Goal: Information Seeking & Learning: Find specific page/section

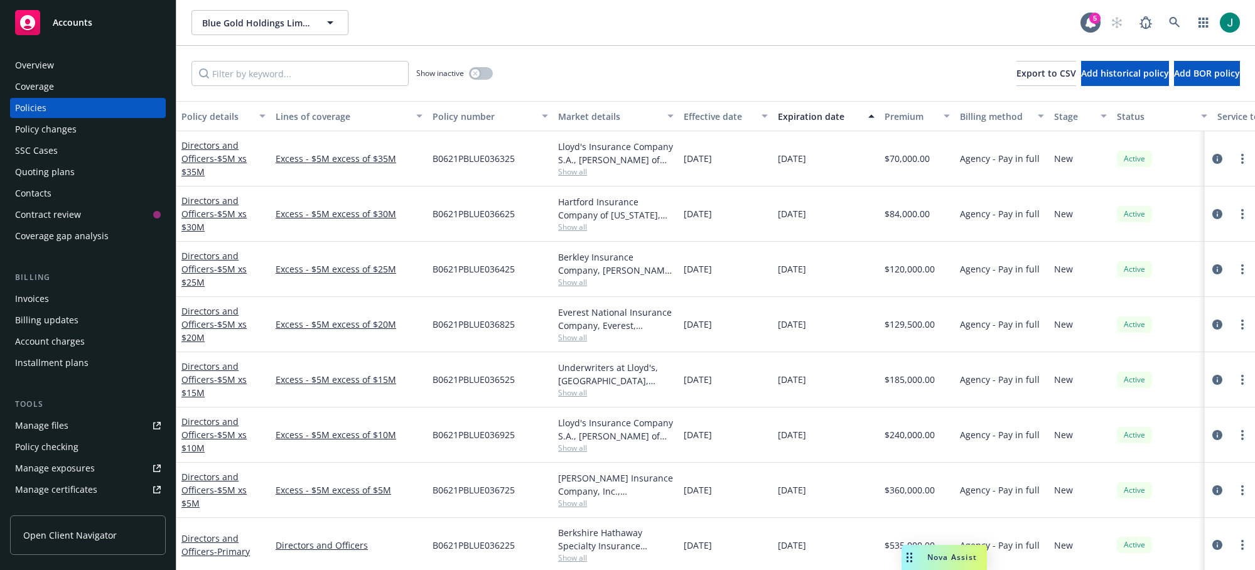
scroll to position [5, 0]
click at [1178, 24] on icon at bounding box center [1174, 22] width 11 height 11
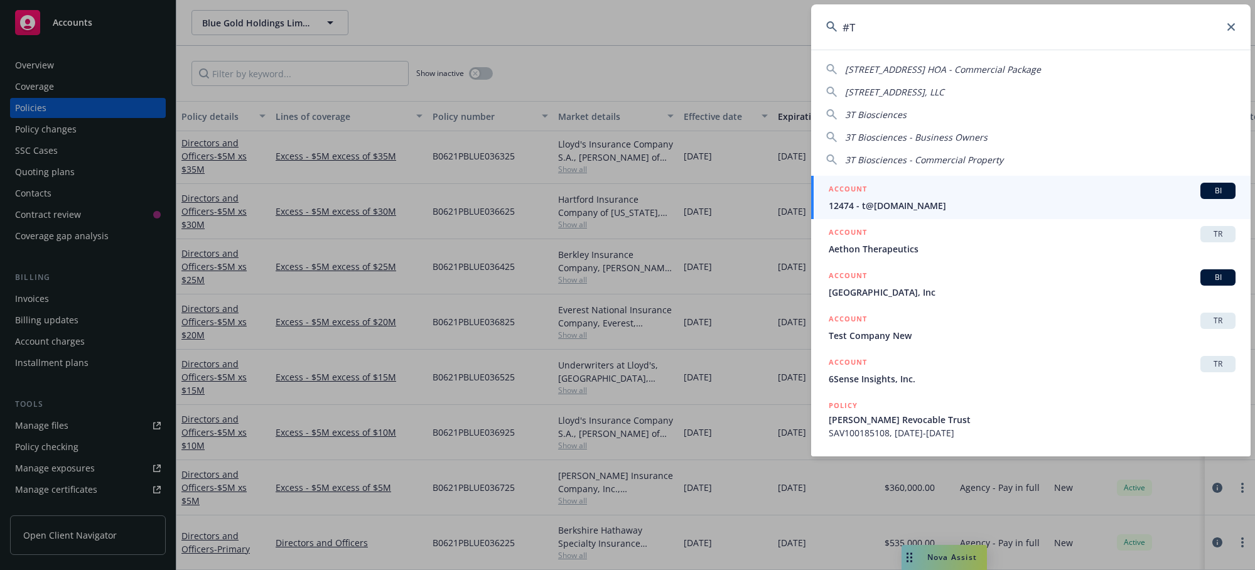
type input "#"
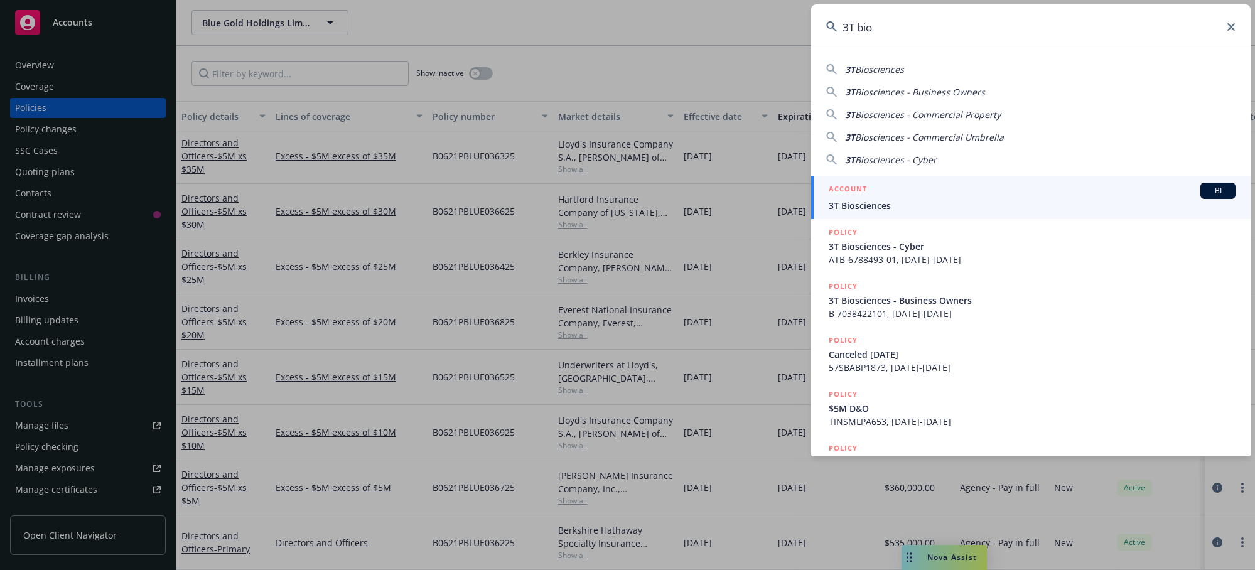
type input "3T bio"
click at [905, 201] on span "3T Biosciences" at bounding box center [1032, 205] width 407 height 13
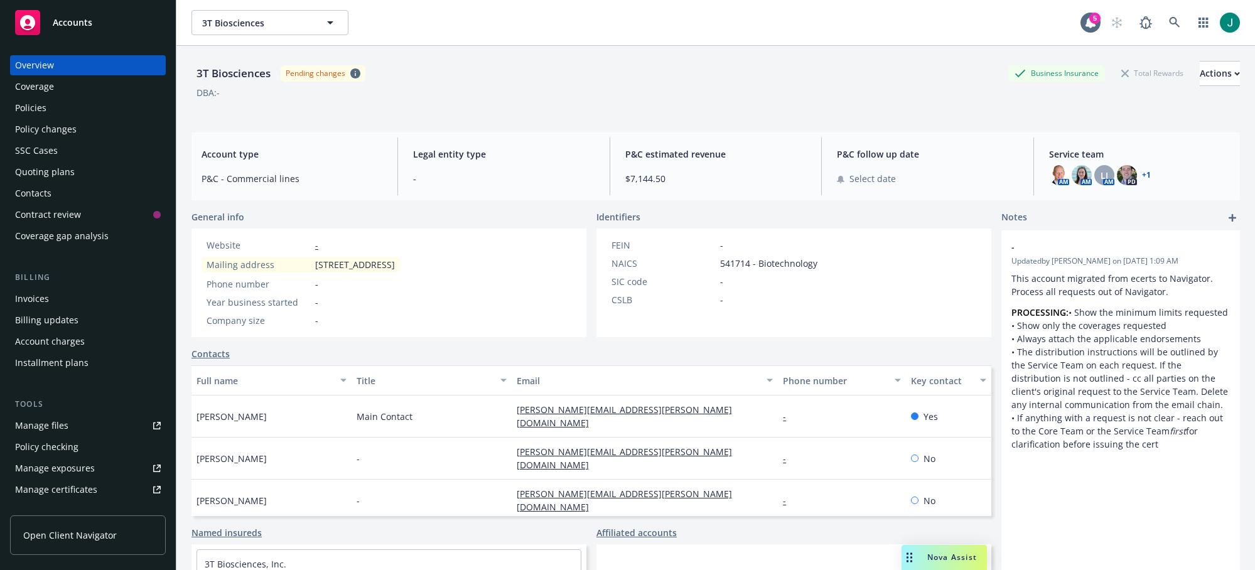
click at [40, 109] on div "Policies" at bounding box center [30, 108] width 31 height 20
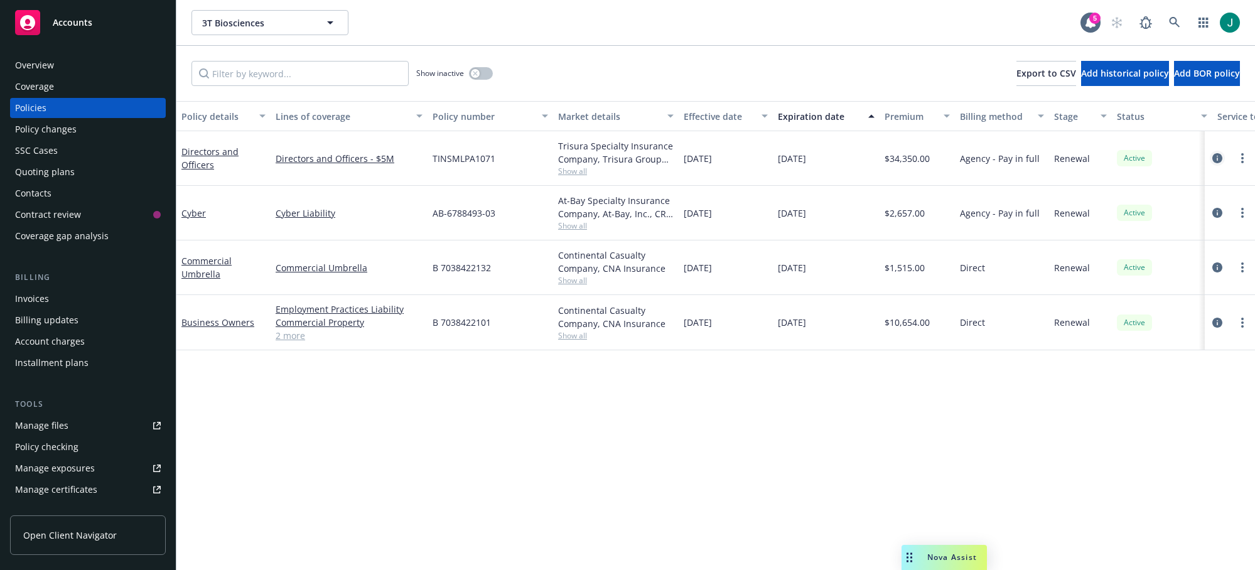
click at [1221, 159] on icon "circleInformation" at bounding box center [1217, 158] width 10 height 10
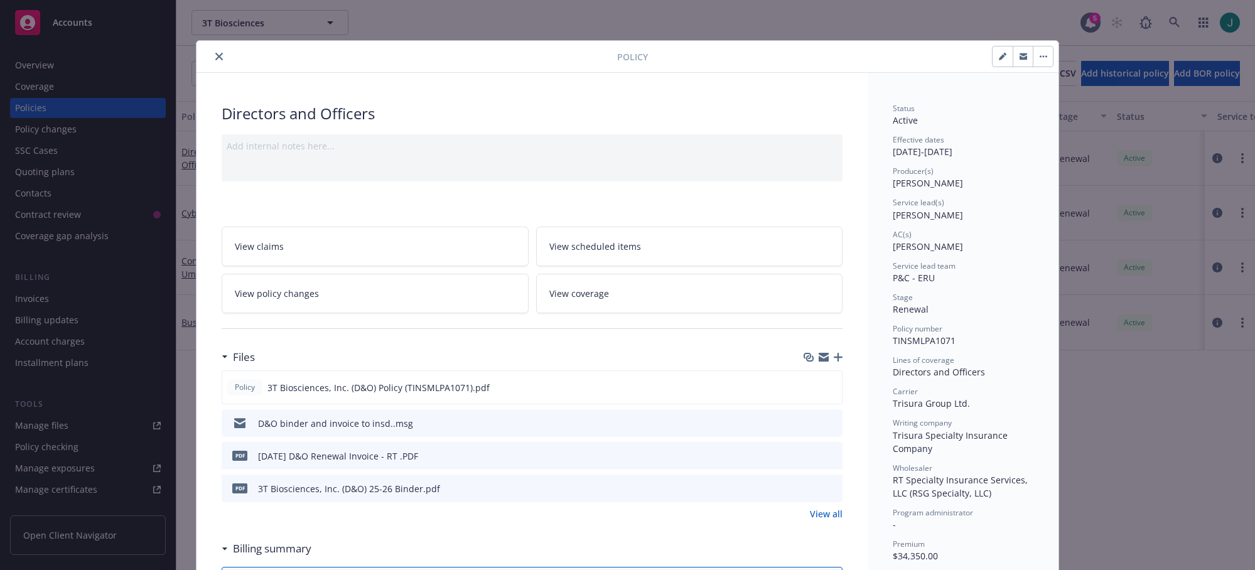
click at [828, 485] on icon "preview file" at bounding box center [830, 487] width 11 height 9
click at [213, 61] on button "close" at bounding box center [219, 56] width 15 height 15
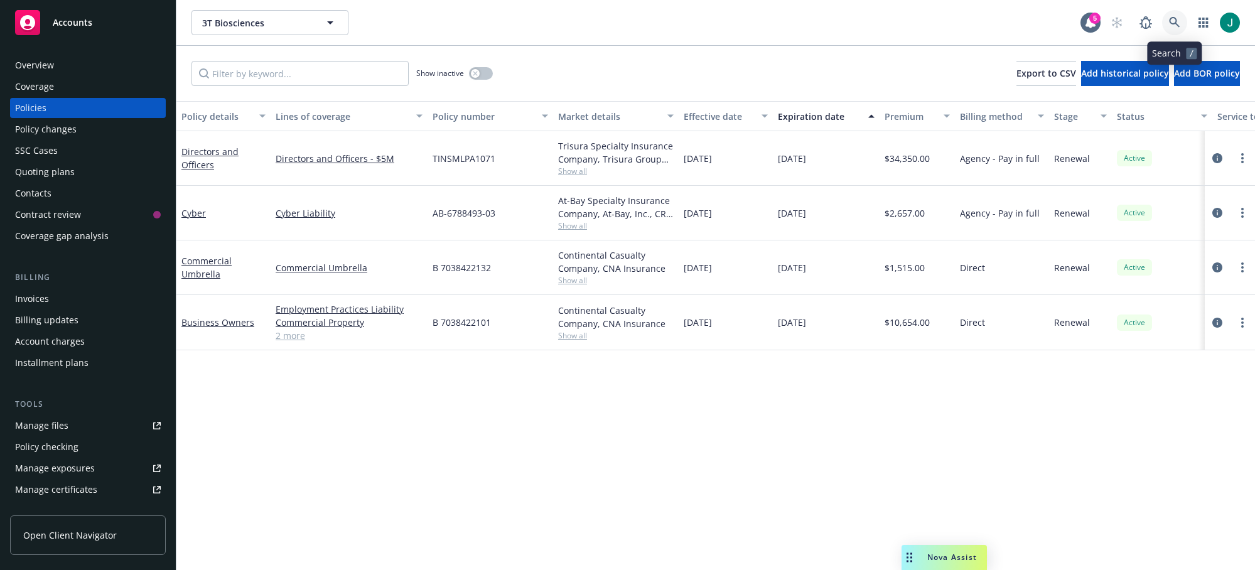
click at [1176, 23] on icon at bounding box center [1174, 22] width 11 height 11
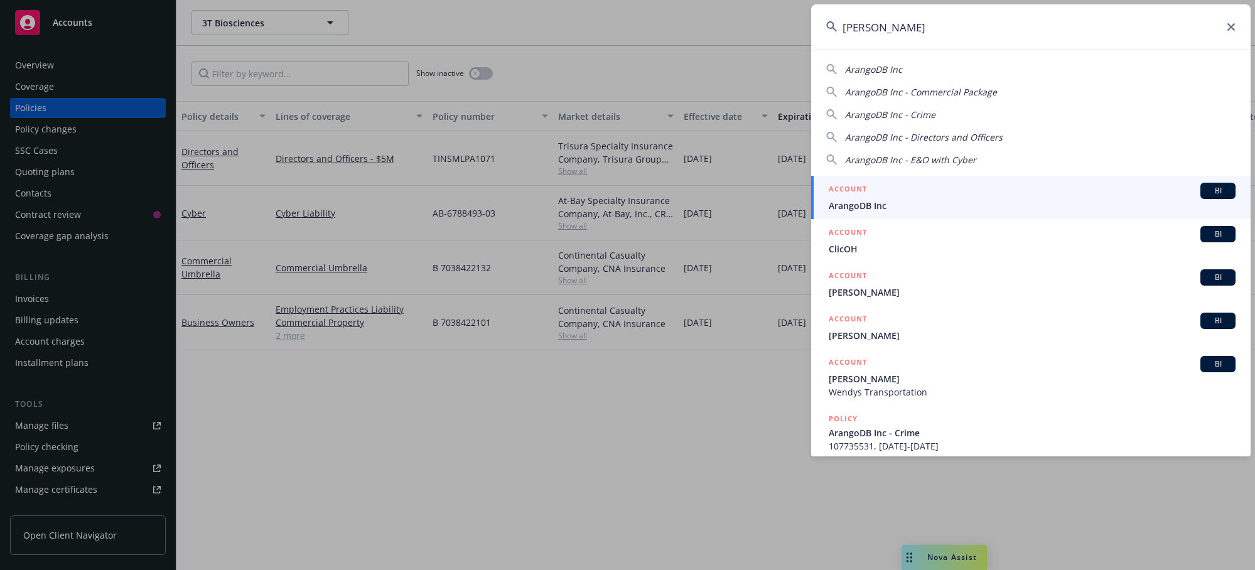
type input "[PERSON_NAME]"
click at [890, 201] on span "ArangoDB Inc" at bounding box center [1032, 205] width 407 height 13
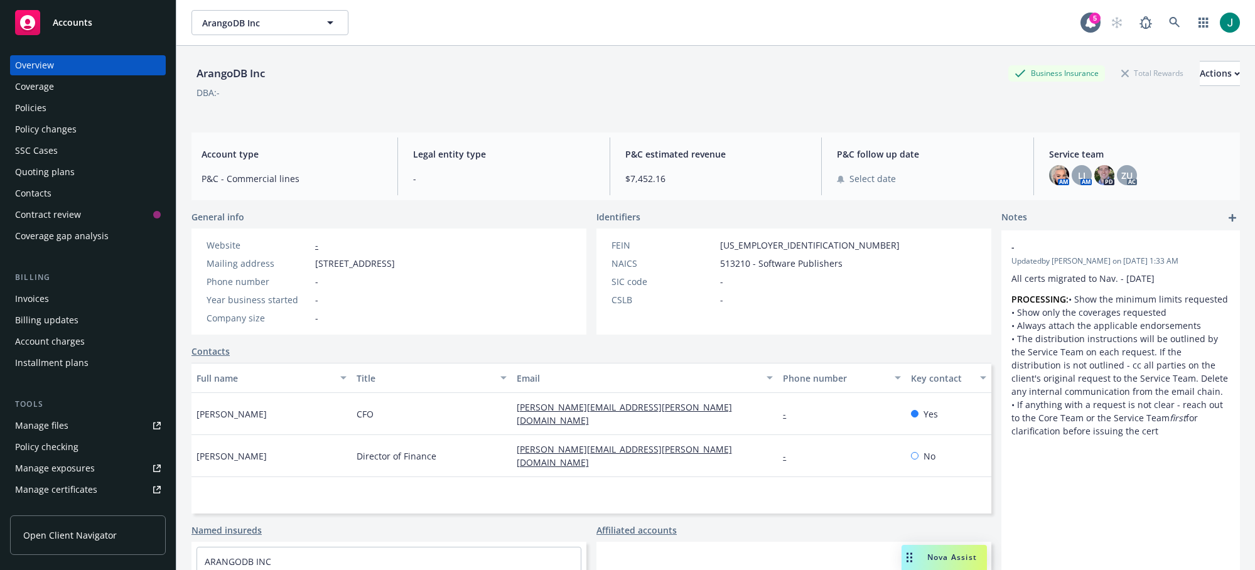
click at [41, 111] on div "Policies" at bounding box center [30, 108] width 31 height 20
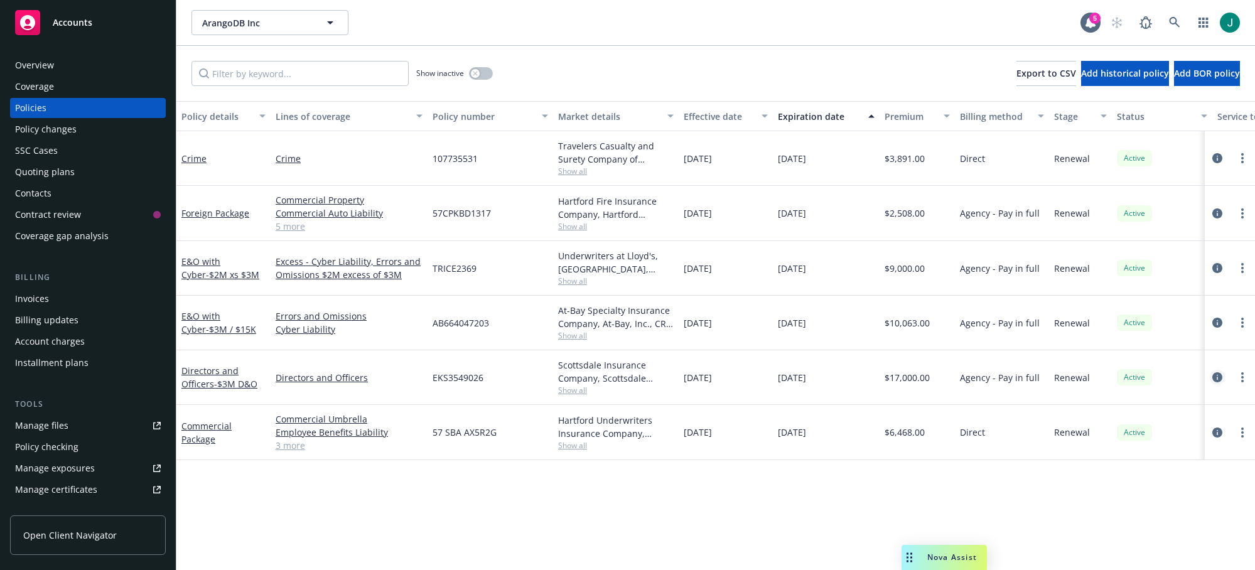
click at [1218, 376] on icon "circleInformation" at bounding box center [1217, 377] width 10 height 10
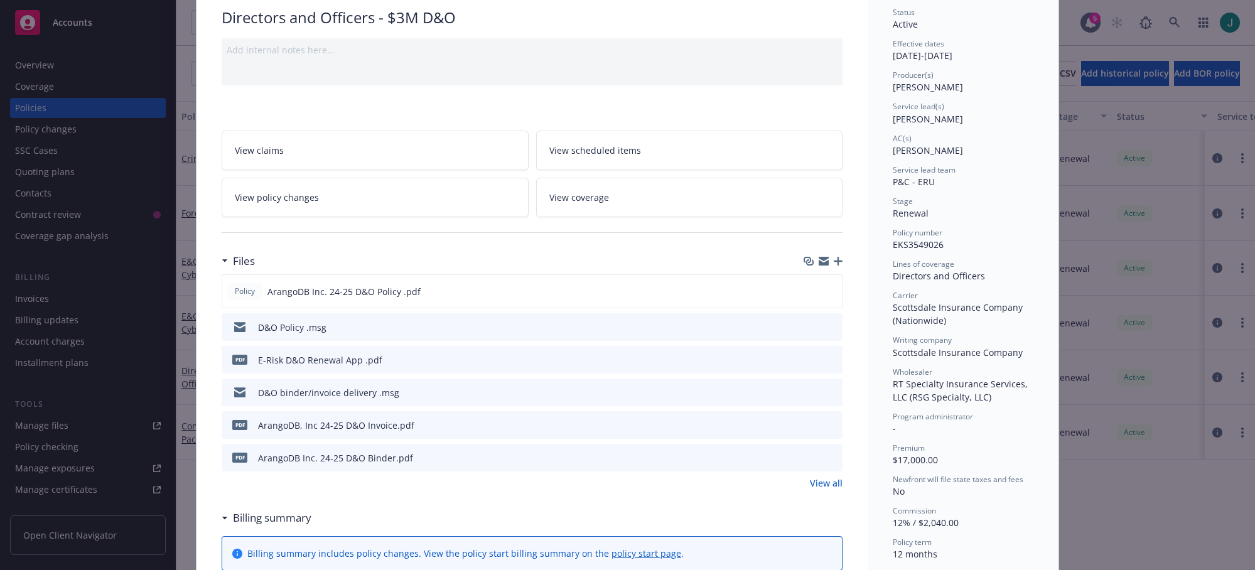
scroll to position [126, 0]
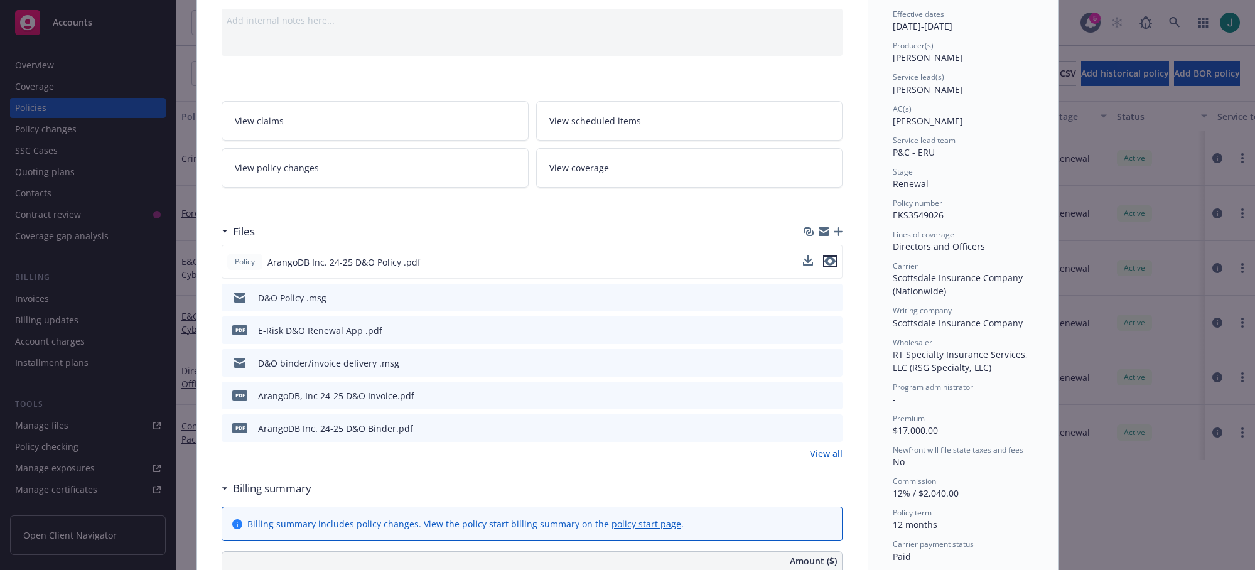
click at [827, 261] on icon "preview file" at bounding box center [829, 261] width 11 height 9
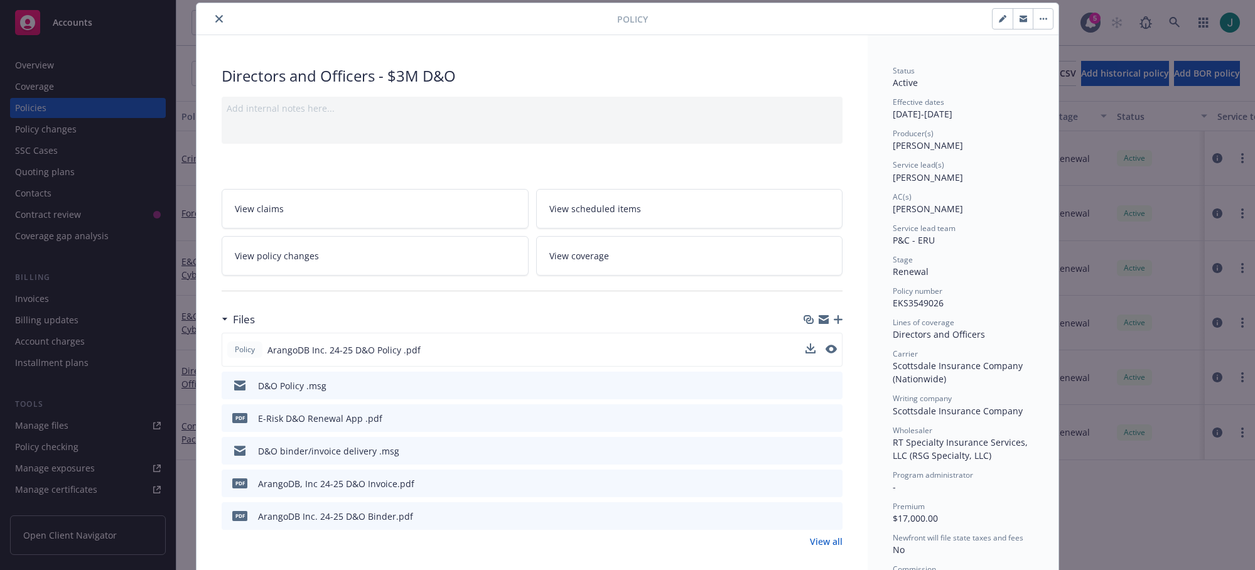
scroll to position [0, 0]
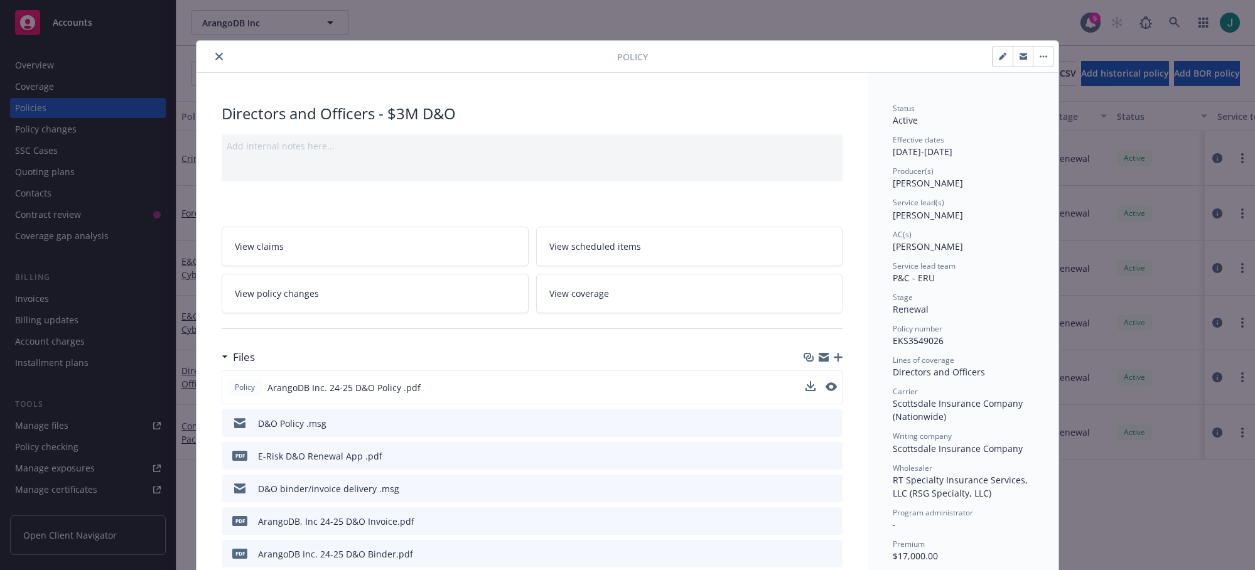
click at [215, 55] on icon "close" at bounding box center [219, 57] width 8 height 8
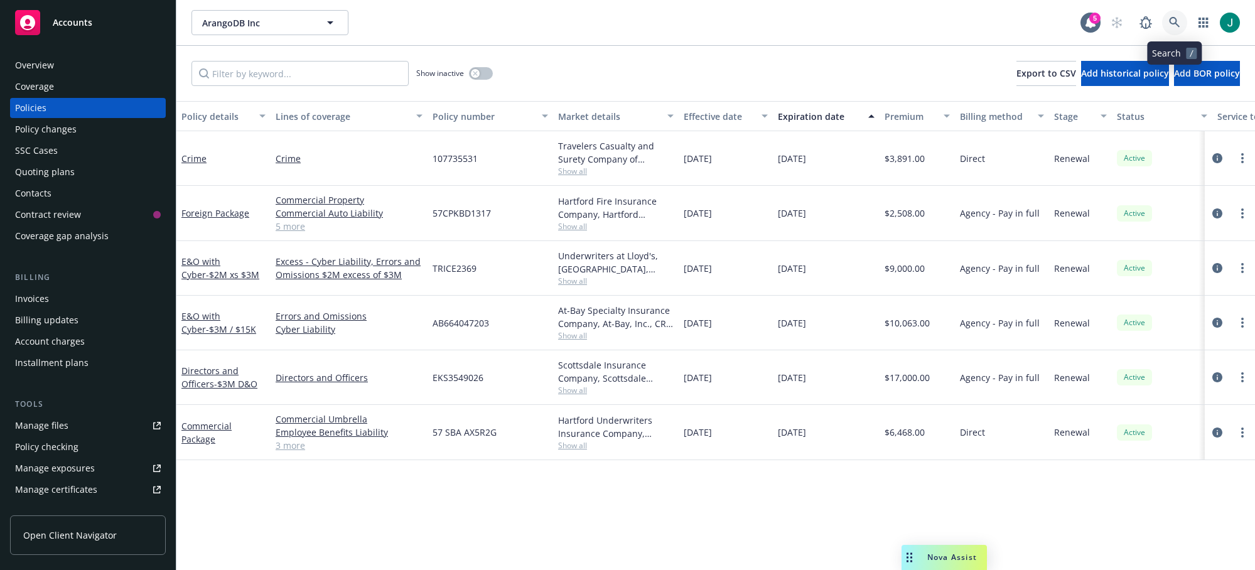
click at [1177, 16] on link at bounding box center [1174, 22] width 25 height 25
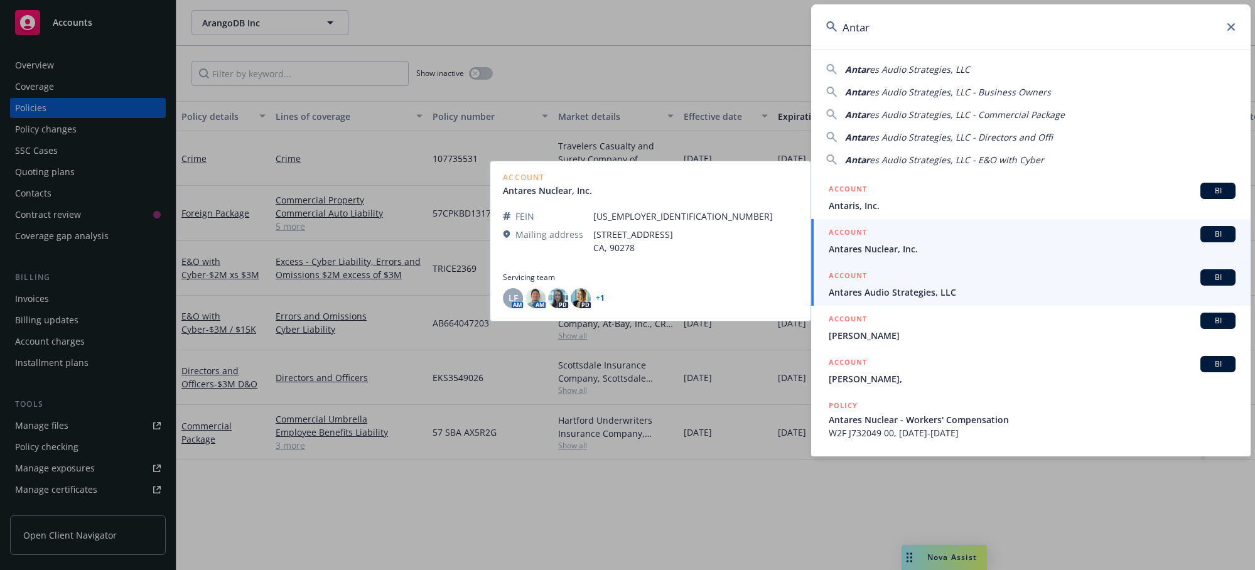
type input "Antar"
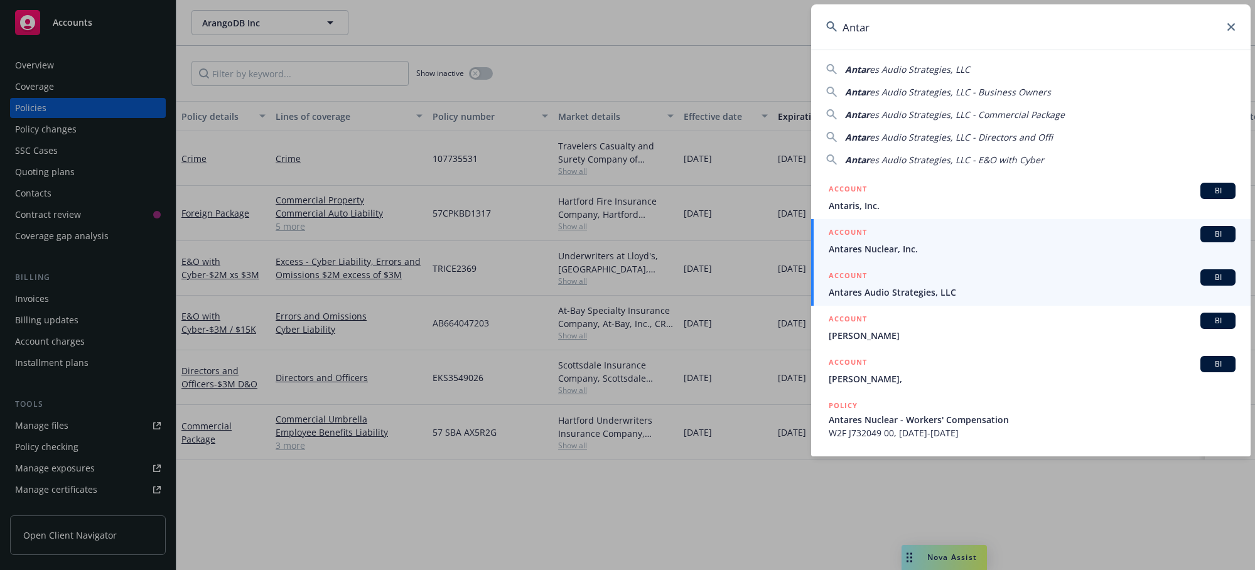
click at [915, 286] on span "Antares Audio Strategies, LLC" at bounding box center [1032, 292] width 407 height 13
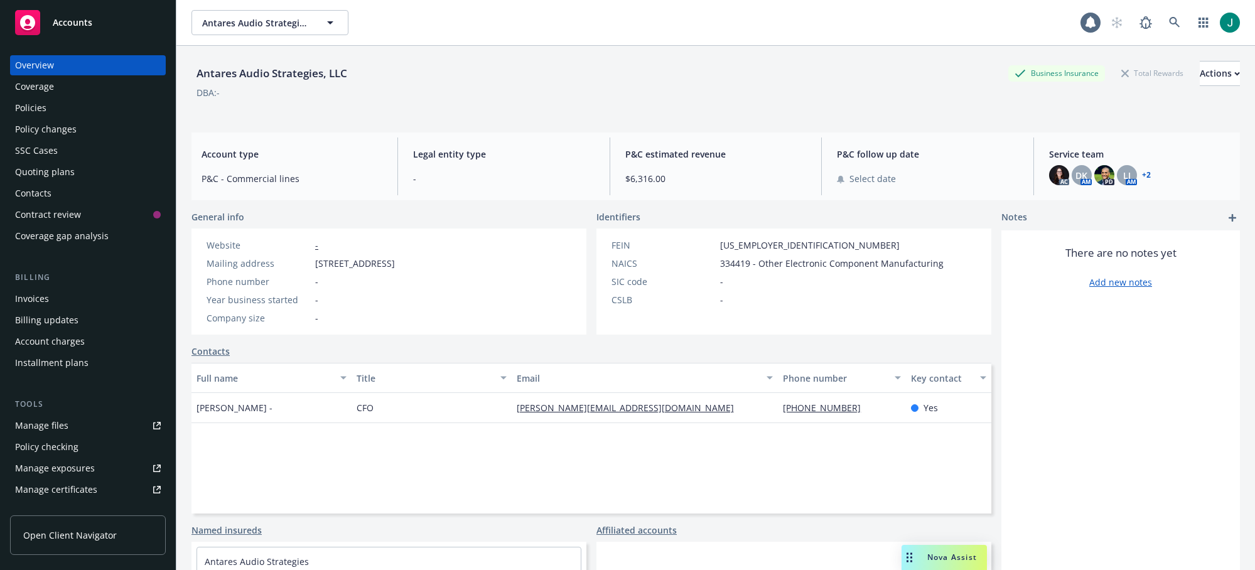
click at [31, 106] on div "Policies" at bounding box center [30, 108] width 31 height 20
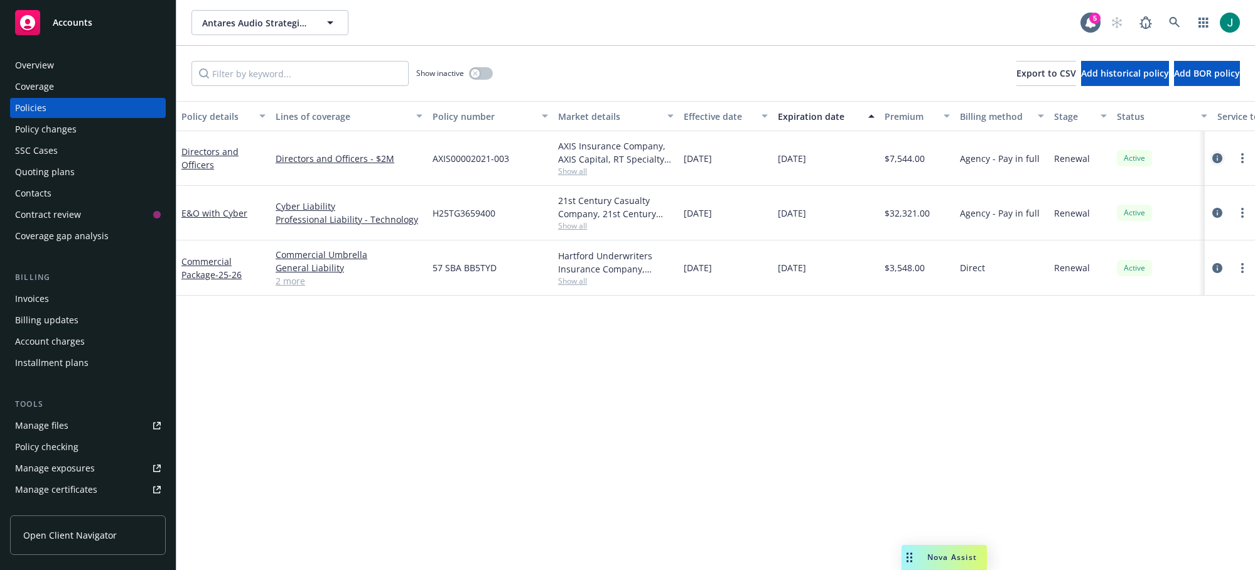
click at [1223, 156] on link "circleInformation" at bounding box center [1217, 158] width 15 height 15
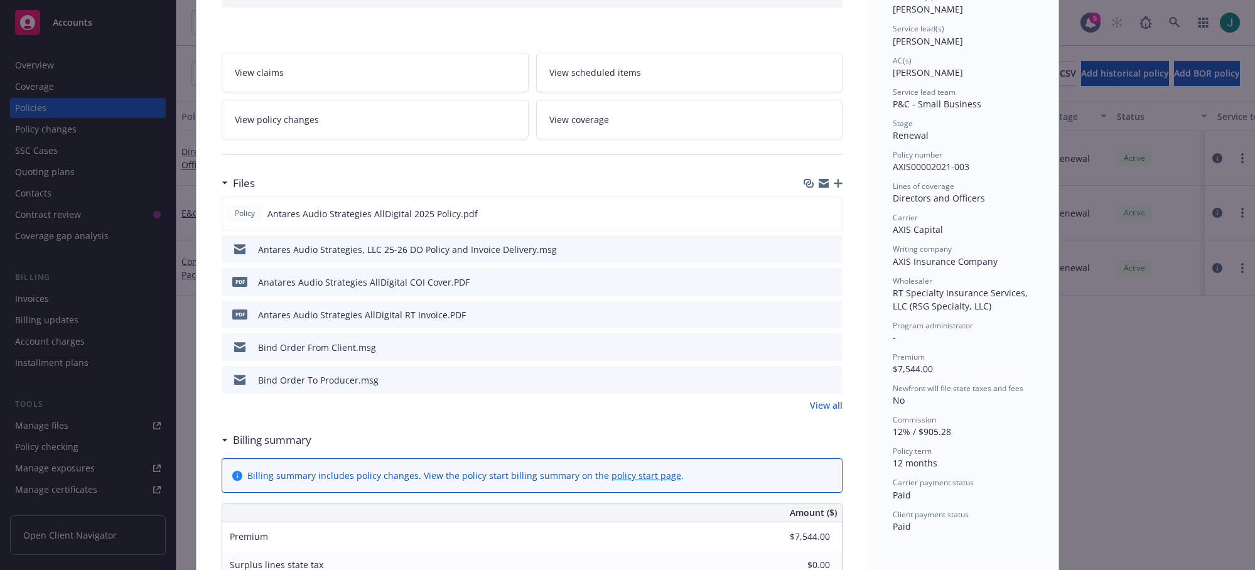
scroll to position [188, 0]
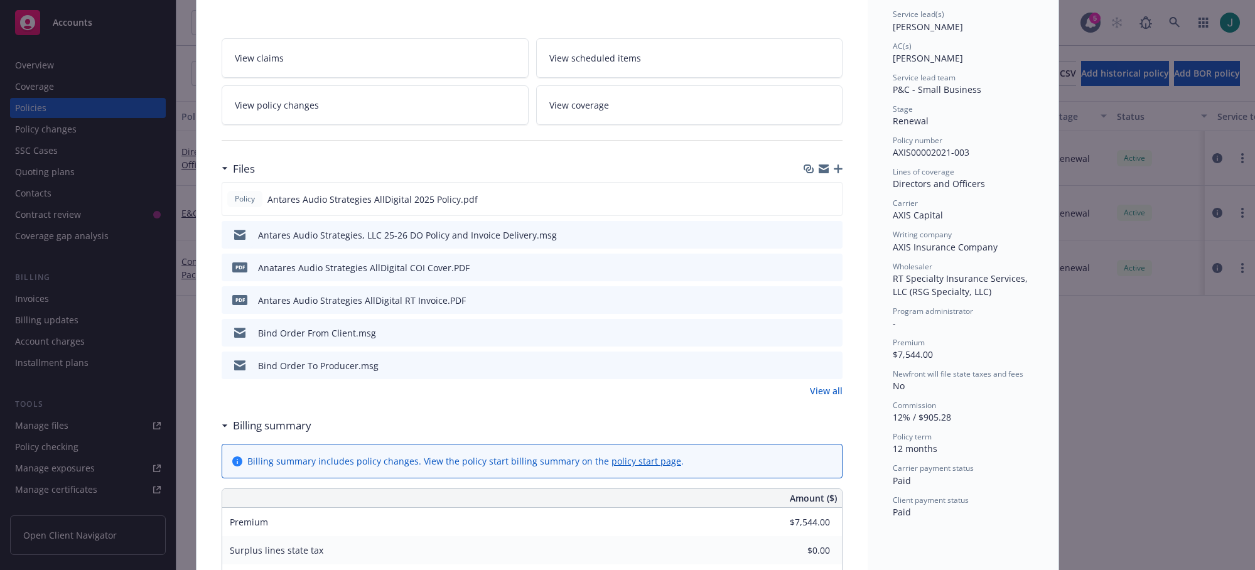
click at [825, 301] on icon "preview file" at bounding box center [830, 299] width 11 height 9
